Goal: Transaction & Acquisition: Purchase product/service

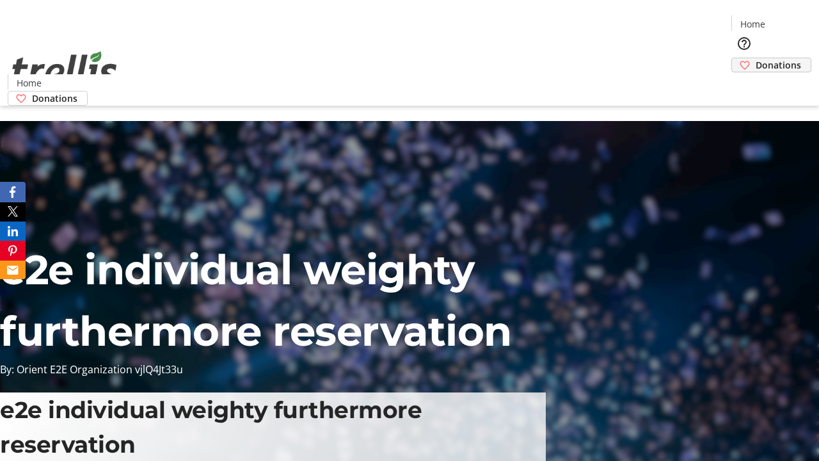
click at [756, 58] on span "Donations" at bounding box center [778, 64] width 45 height 13
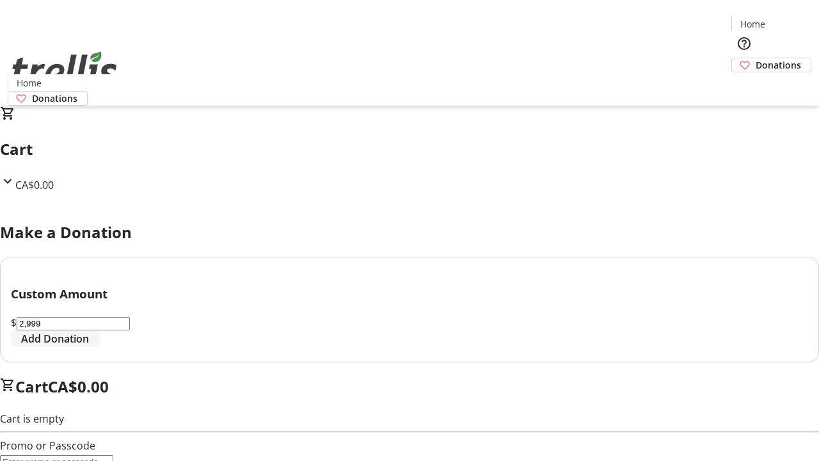
click at [89, 346] on span "Add Donation" at bounding box center [55, 338] width 68 height 15
